Goal: Feedback & Contribution: Submit feedback/report problem

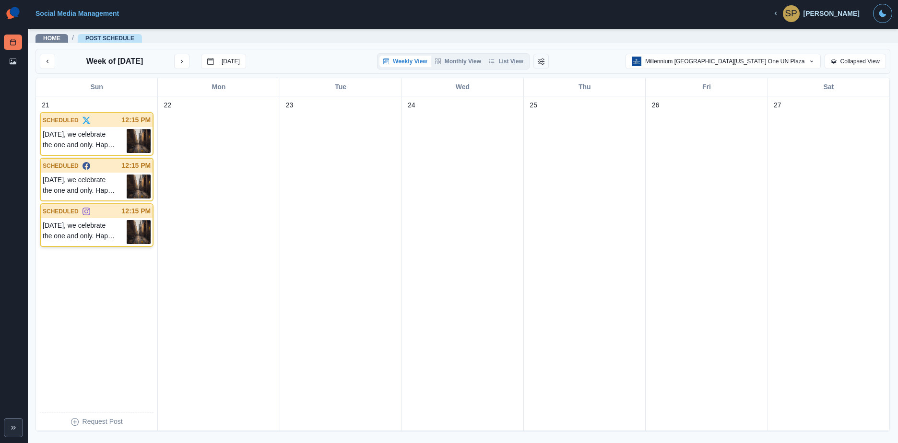
click at [124, 241] on p "[DATE], we celebrate the one and only. Happy National [US_STATE] Day. 🗽 📷: [PER…" at bounding box center [85, 232] width 84 height 24
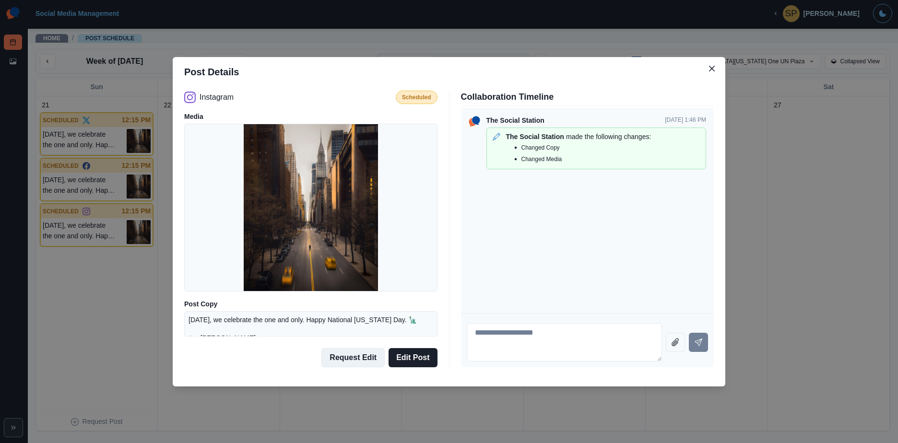
click at [356, 356] on button "Request Edit" at bounding box center [352, 357] width 63 height 19
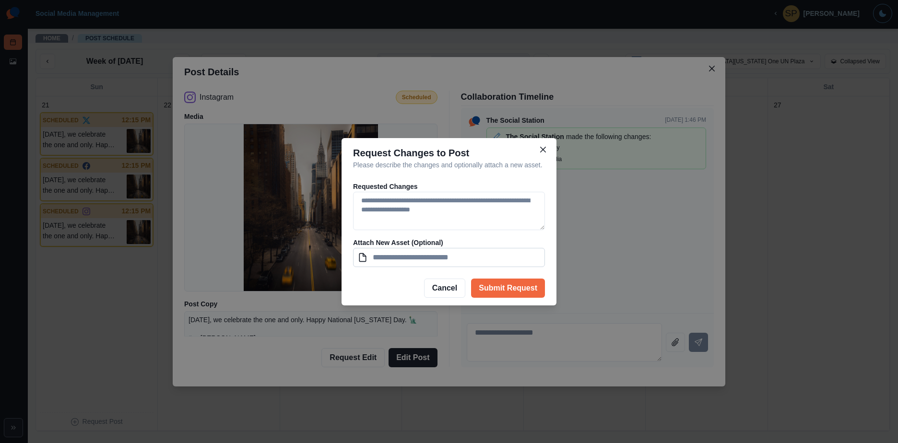
click at [360, 257] on input at bounding box center [449, 257] width 192 height 19
drag, startPoint x: 516, startPoint y: 291, endPoint x: 454, endPoint y: 212, distance: 100.2
click at [456, 211] on section "Request Changes to Post Please describe the changes and optionally attach a new…" at bounding box center [449, 221] width 215 height 167
click at [454, 212] on textarea at bounding box center [449, 211] width 192 height 38
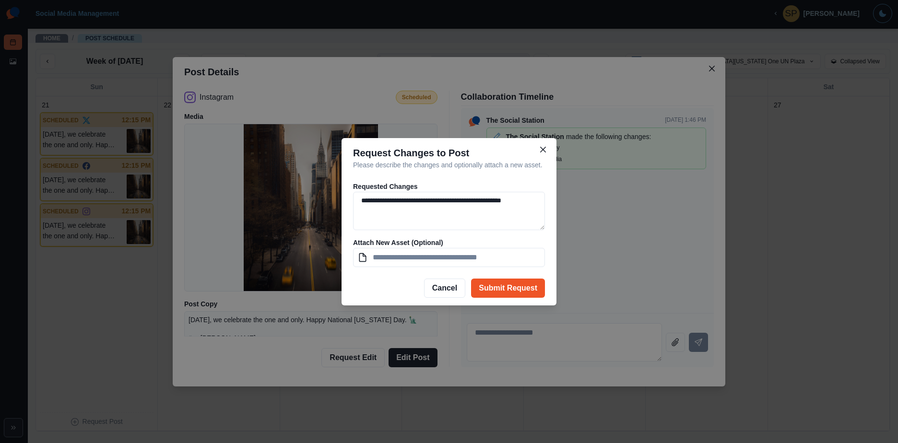
type textarea "**********"
click at [506, 285] on button "Submit Request" at bounding box center [508, 288] width 74 height 19
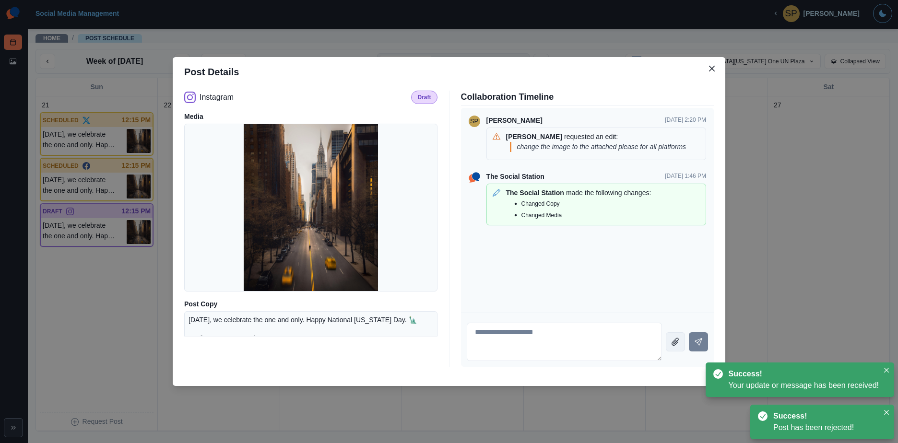
click at [679, 342] on icon "Attach file" at bounding box center [675, 341] width 13 height 13
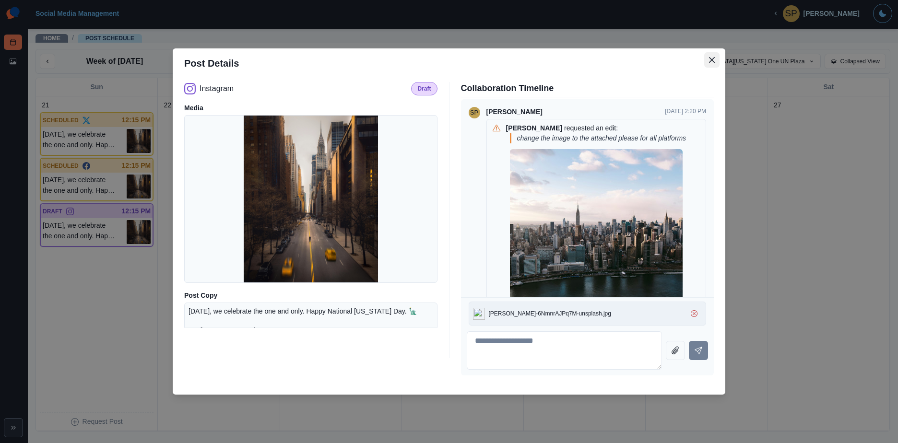
click at [716, 56] on button "Close" at bounding box center [711, 59] width 15 height 15
